Goal: Navigation & Orientation: Find specific page/section

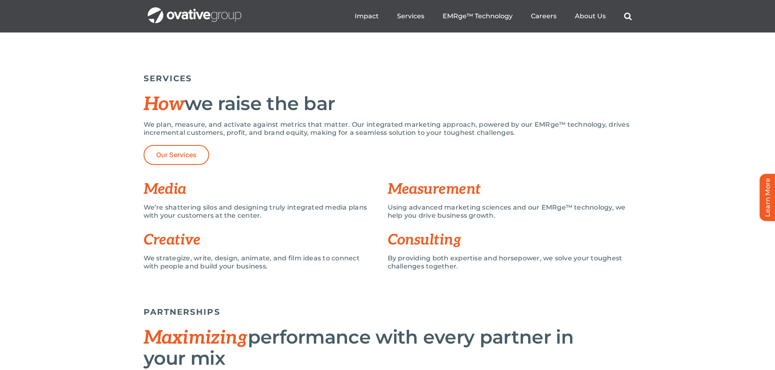
scroll to position [244, 0]
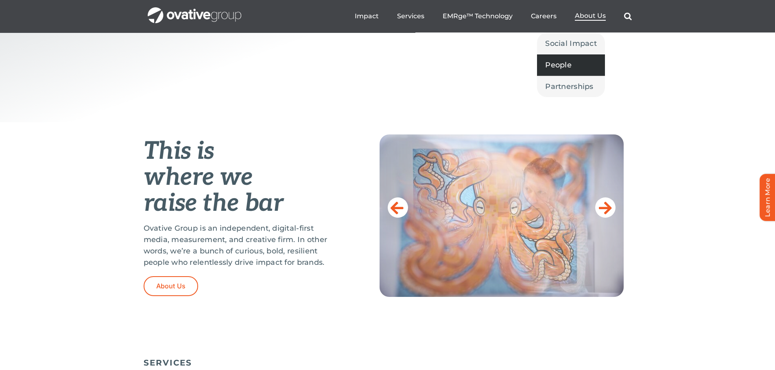
click at [562, 67] on span "People" at bounding box center [558, 64] width 26 height 11
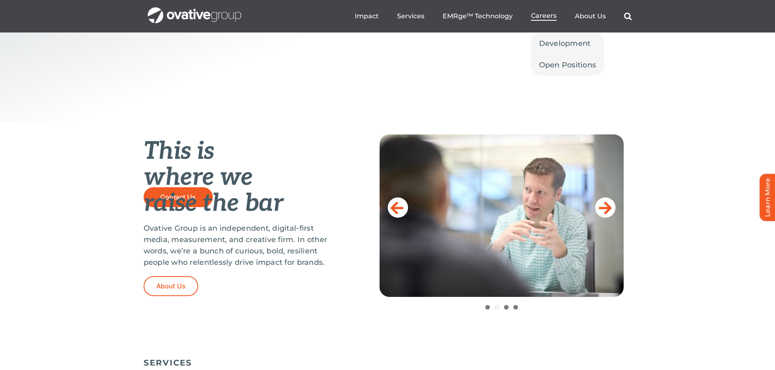
click at [546, 15] on span "Careers" at bounding box center [544, 16] width 26 height 8
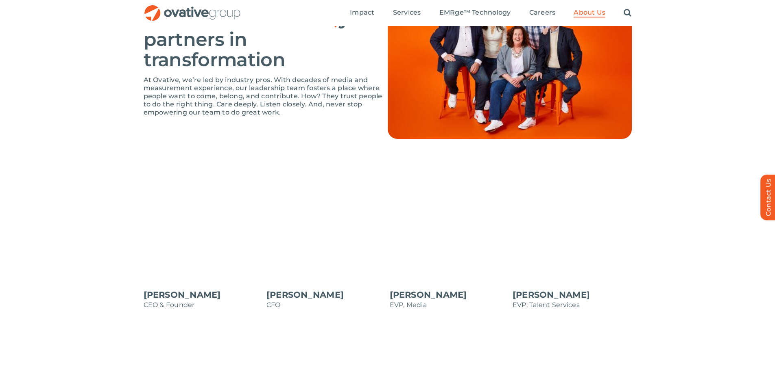
scroll to position [569, 0]
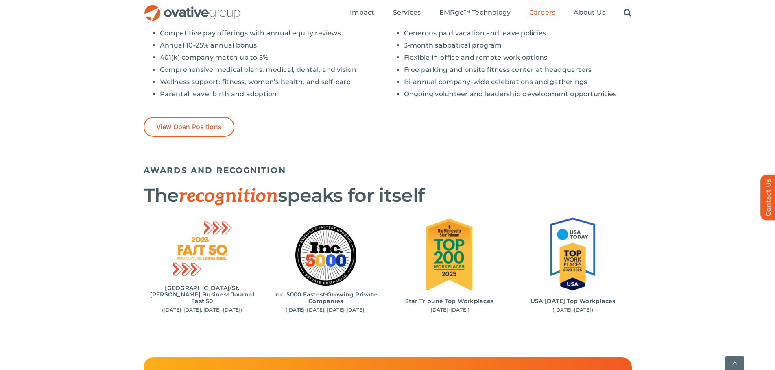
scroll to position [691, 0]
